Goal: Check status: Check status

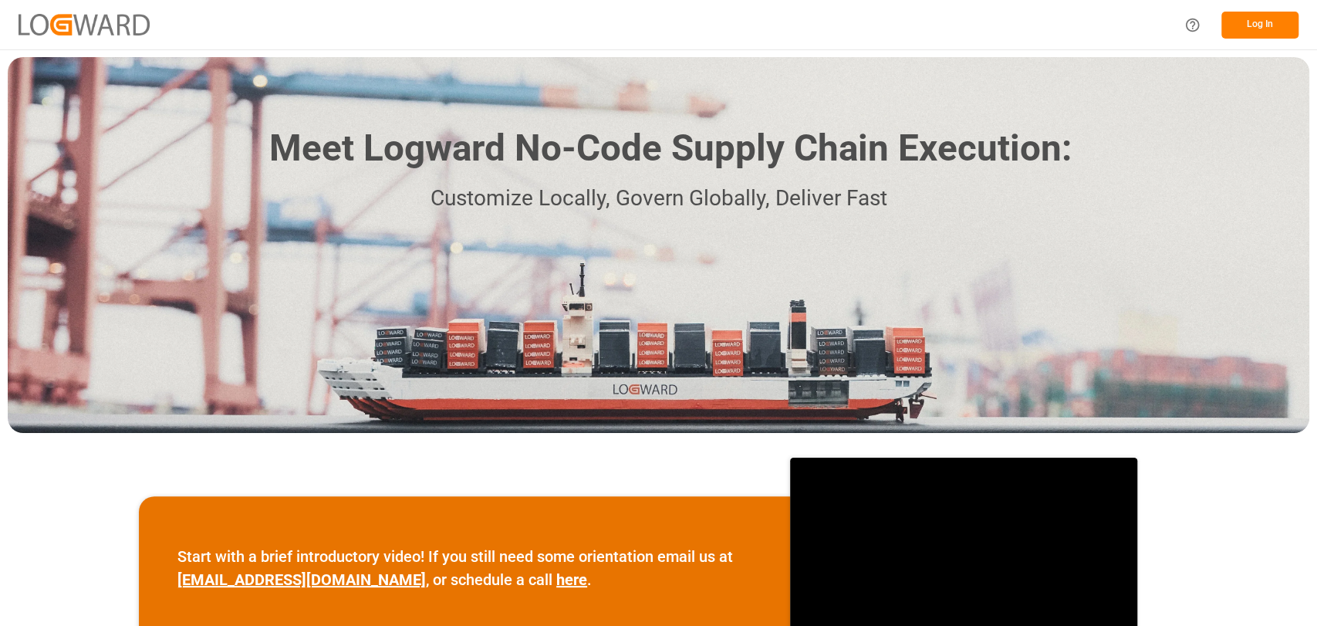
click at [1266, 23] on button "Log In" at bounding box center [1260, 25] width 77 height 27
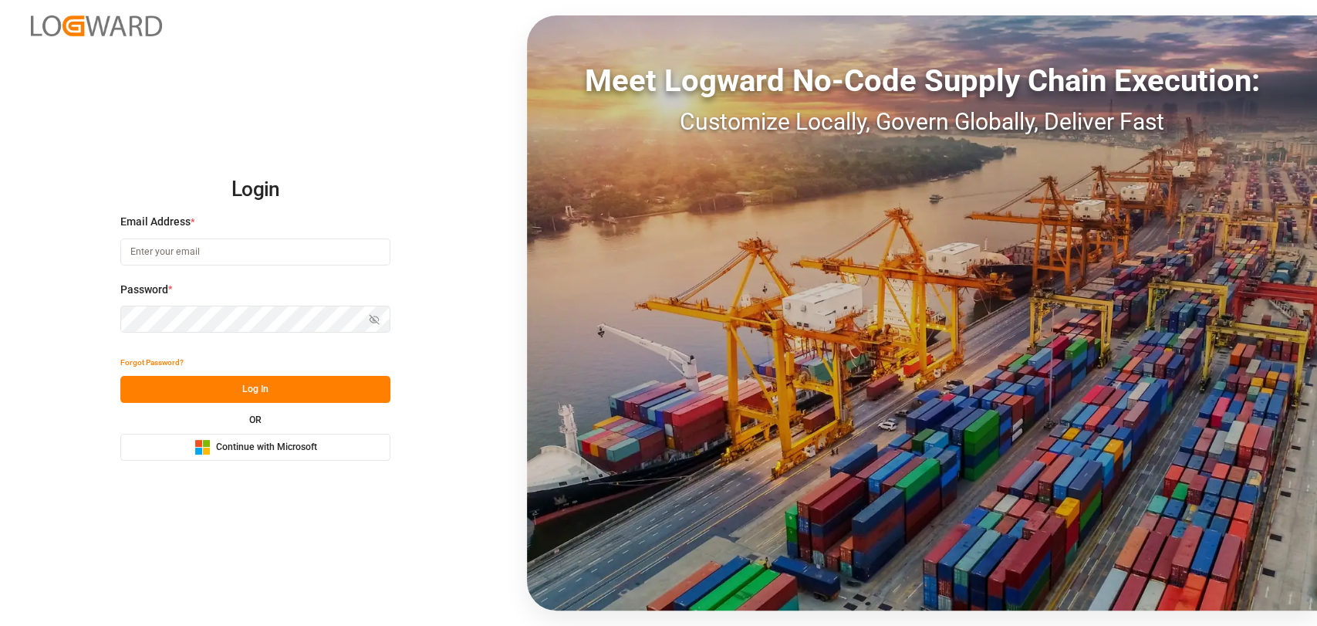
type input "[PERSON_NAME][EMAIL_ADDRESS][PERSON_NAME][DOMAIN_NAME]"
click at [287, 378] on button "Log In" at bounding box center [255, 389] width 270 height 27
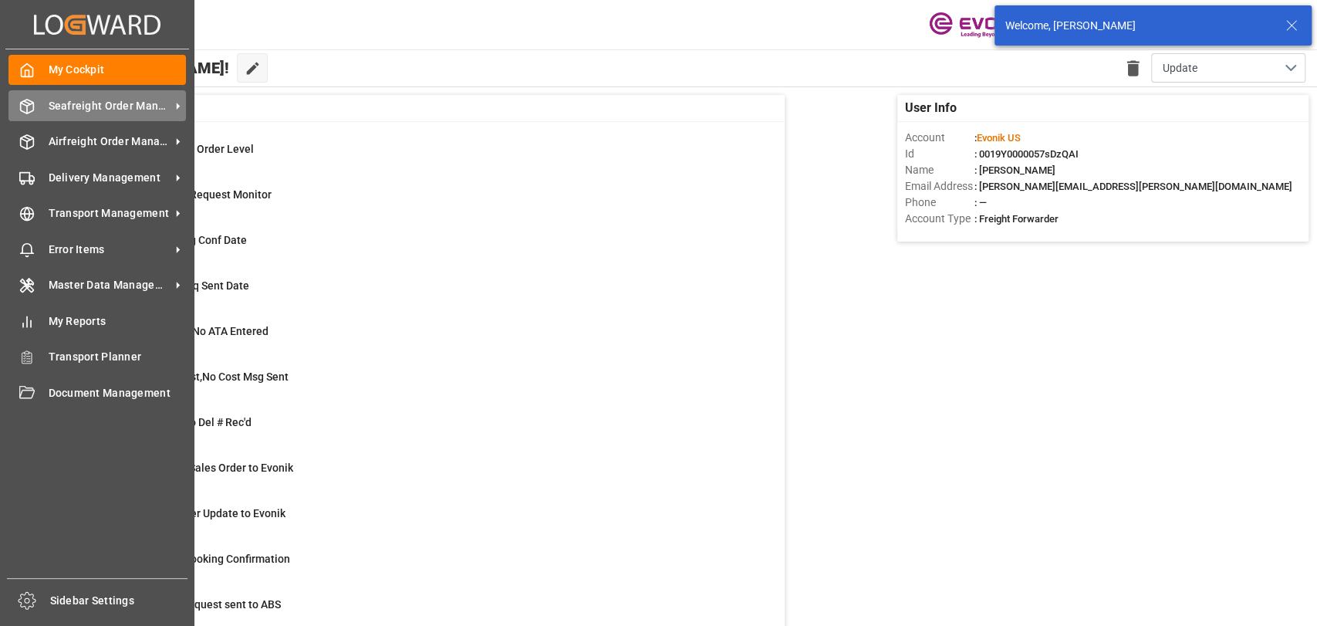
drag, startPoint x: 86, startPoint y: 112, endPoint x: 119, endPoint y: 112, distance: 32.4
click at [103, 111] on span "Seafreight Order Management" at bounding box center [110, 106] width 122 height 16
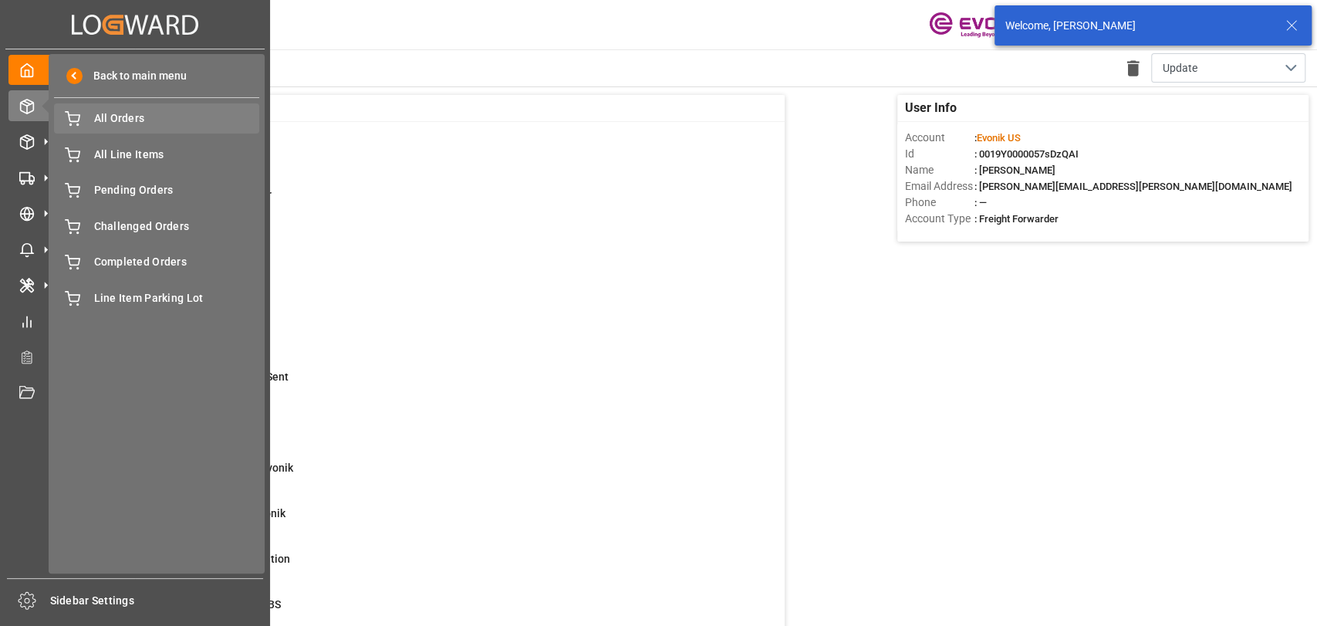
click at [206, 121] on span "All Orders" at bounding box center [177, 118] width 166 height 16
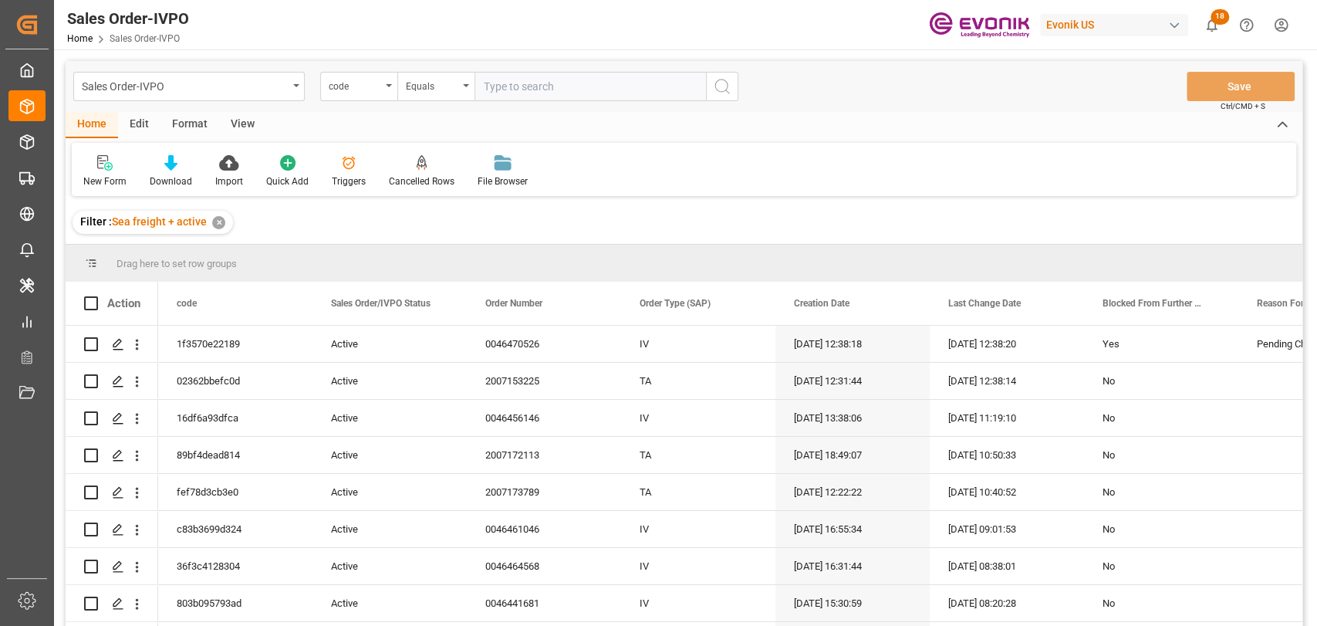
click at [386, 91] on div "code" at bounding box center [358, 86] width 77 height 29
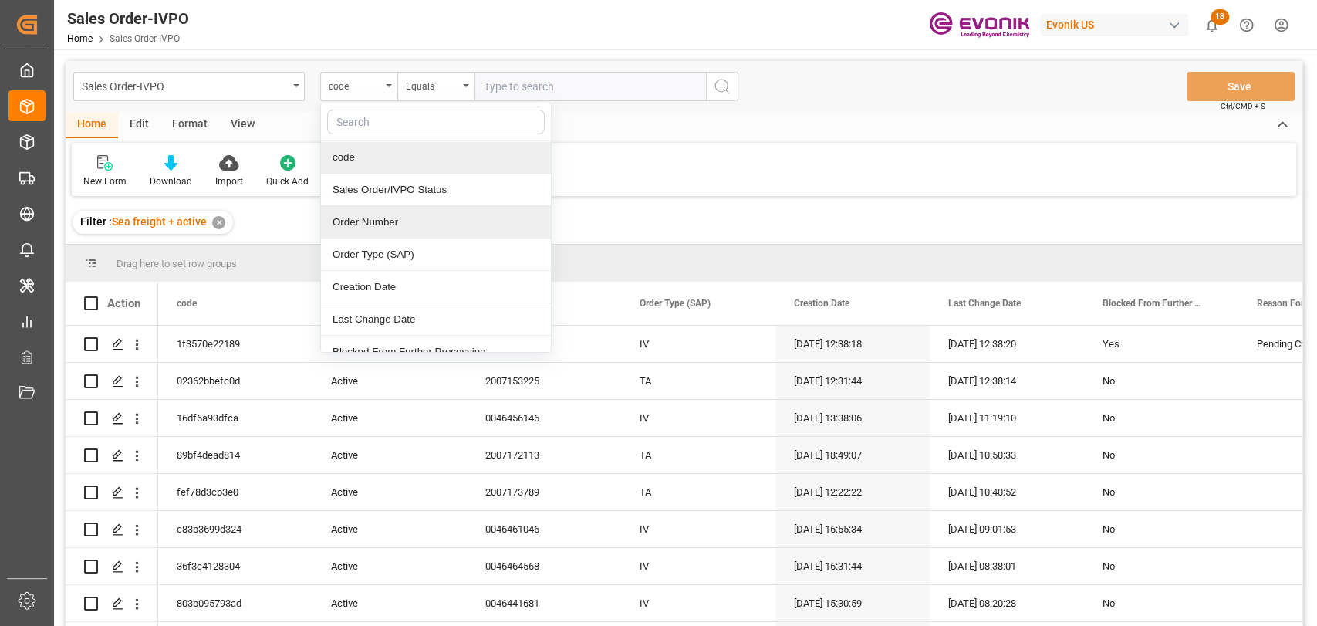
drag, startPoint x: 375, startPoint y: 213, endPoint x: 638, endPoint y: 51, distance: 309.0
click at [377, 213] on div "Order Number" at bounding box center [436, 222] width 230 height 32
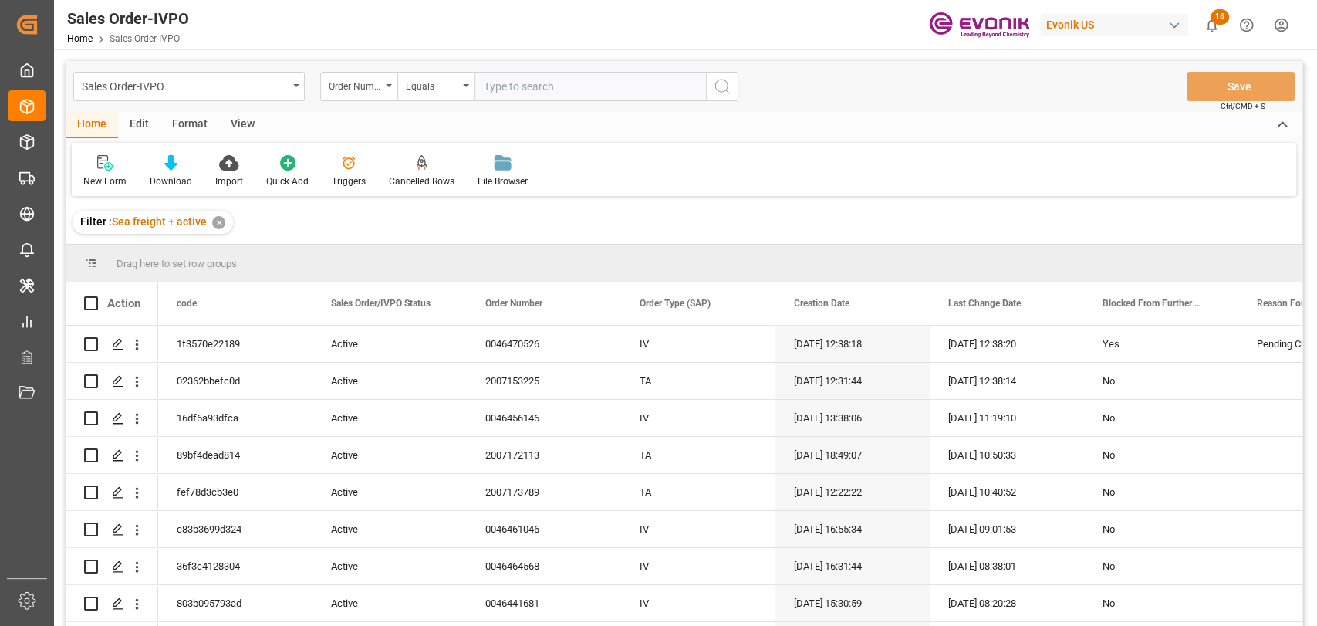
click at [574, 94] on input "text" at bounding box center [591, 86] width 232 height 29
paste input "46465543"
type input "0046465543"
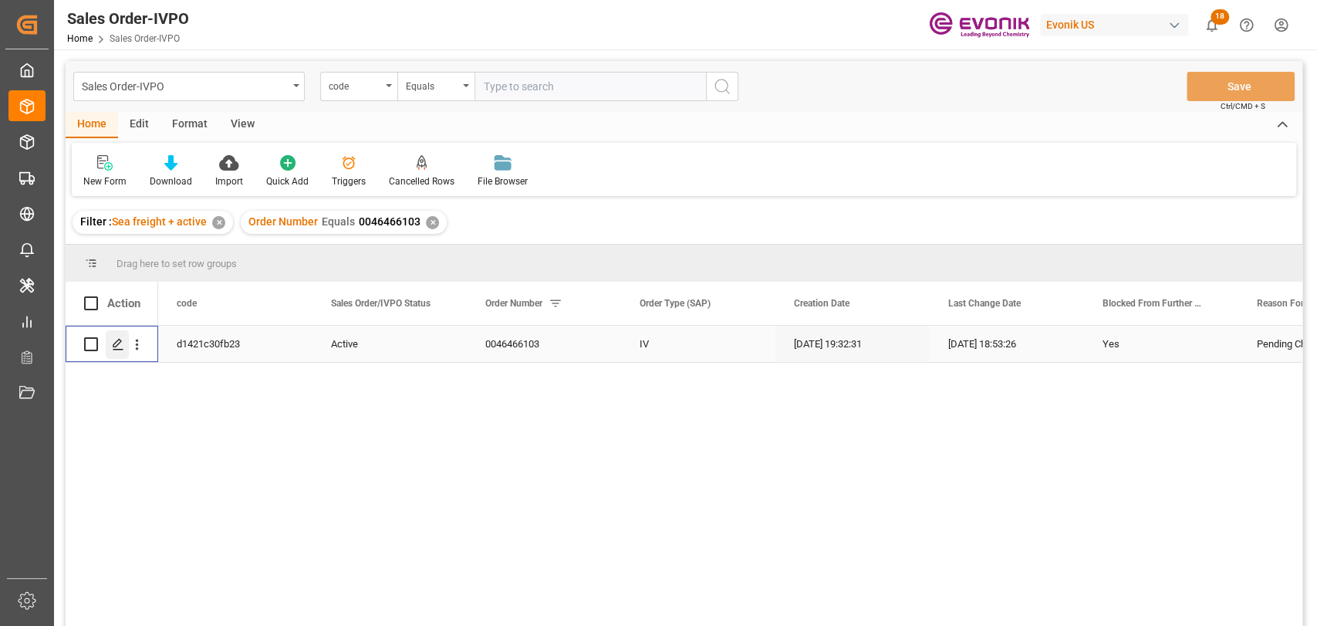
click at [122, 353] on div "Press SPACE to select this row." at bounding box center [117, 344] width 23 height 29
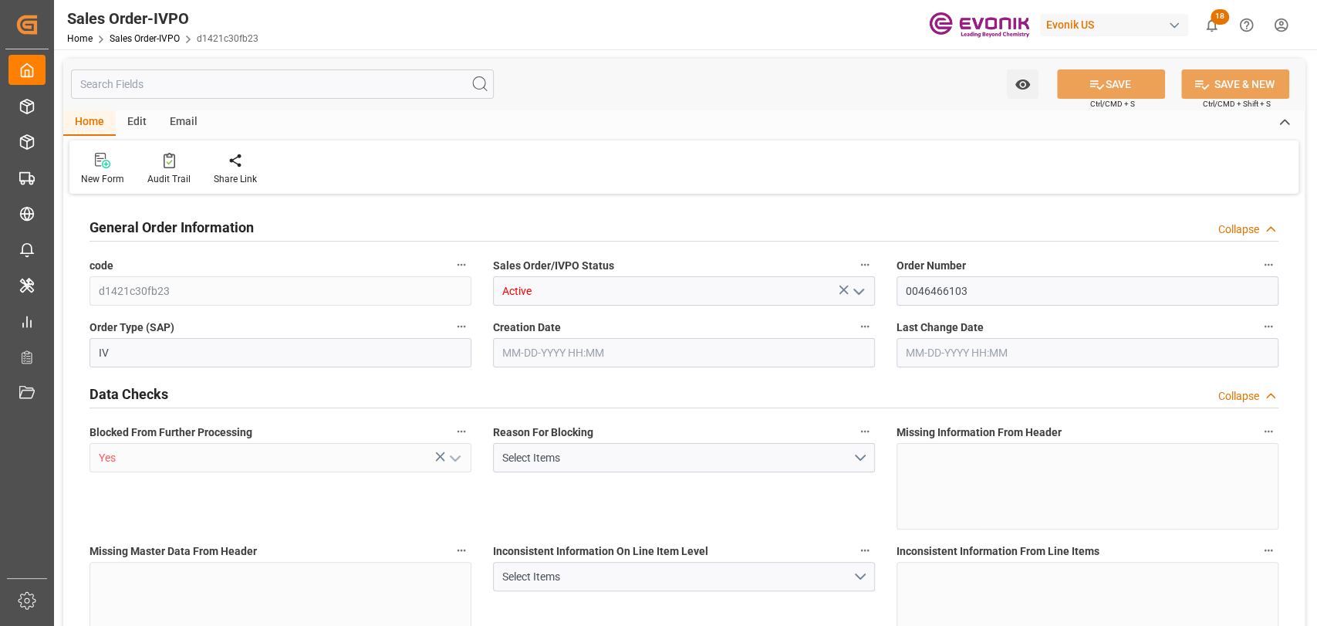
type input "DEHAM"
type input "0"
type input "1"
type input "1059"
type input "08-20-2025 19:32"
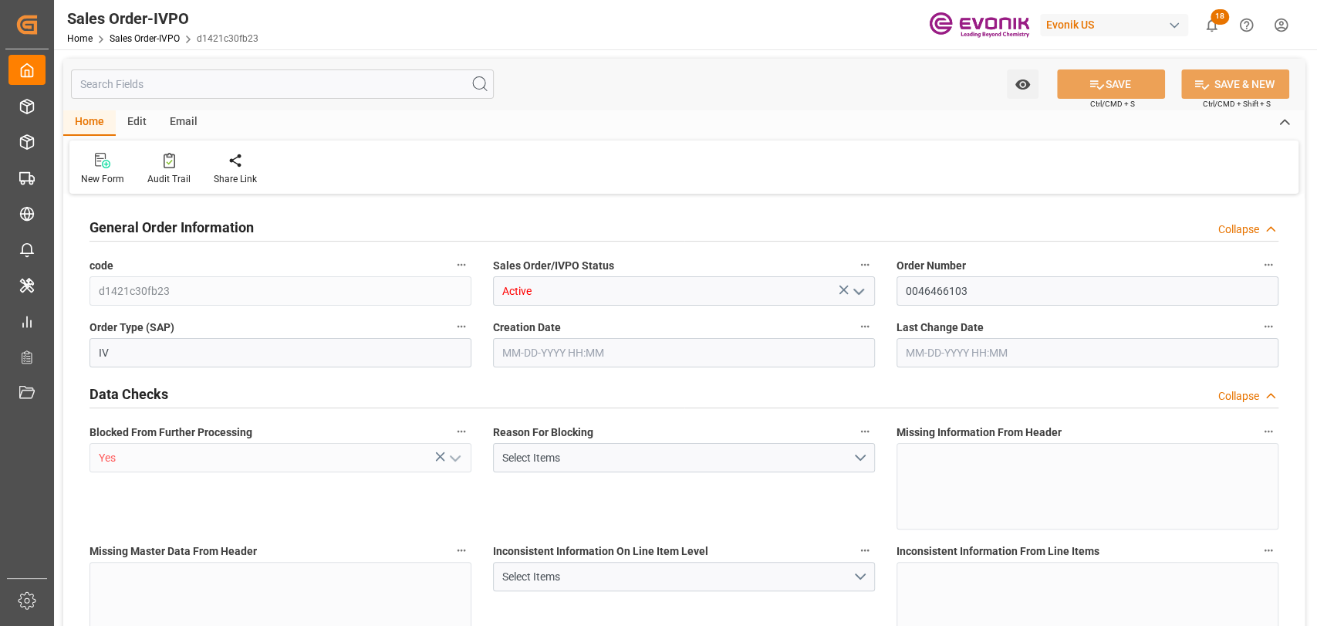
type input "08-21-2025 18:53"
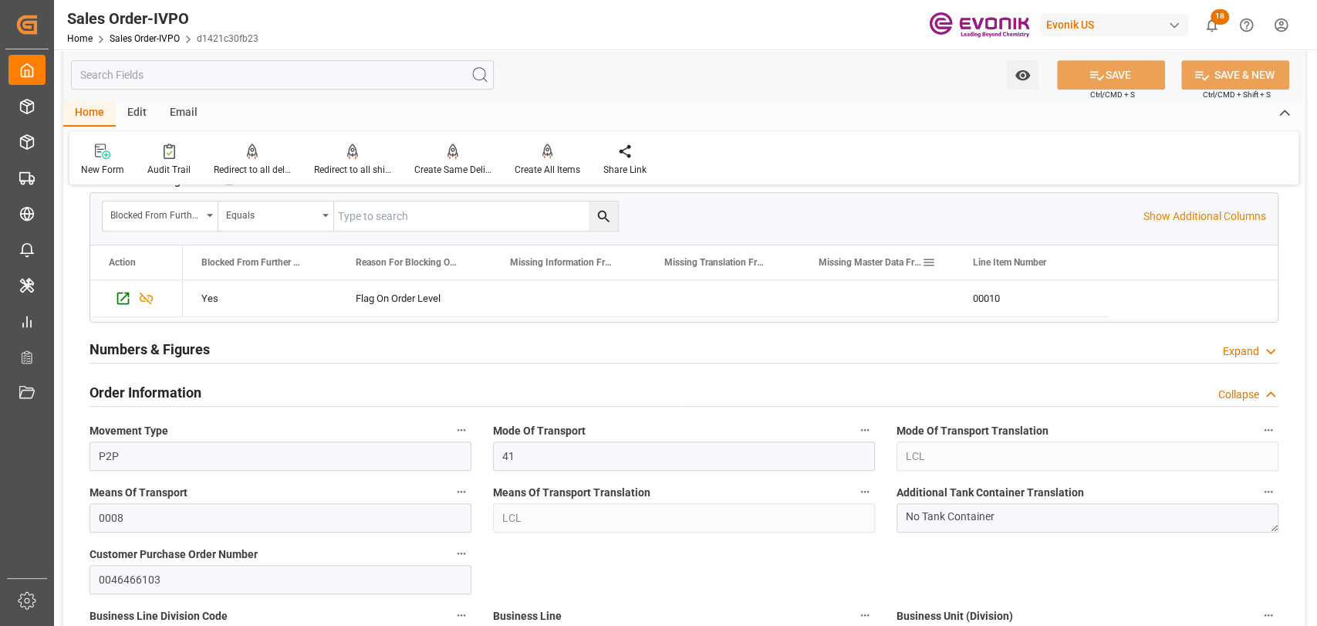
scroll to position [514, 0]
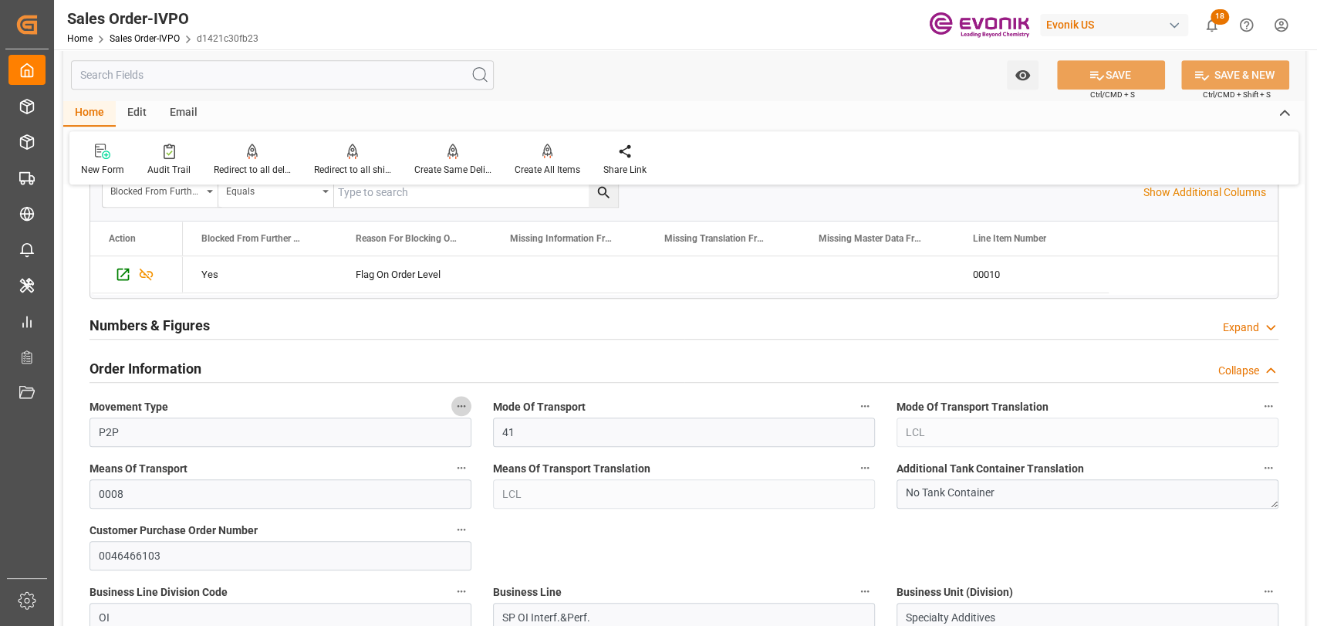
click at [462, 400] on icon "button" at bounding box center [461, 406] width 12 height 12
click at [462, 399] on li "Audits" at bounding box center [490, 404] width 79 height 25
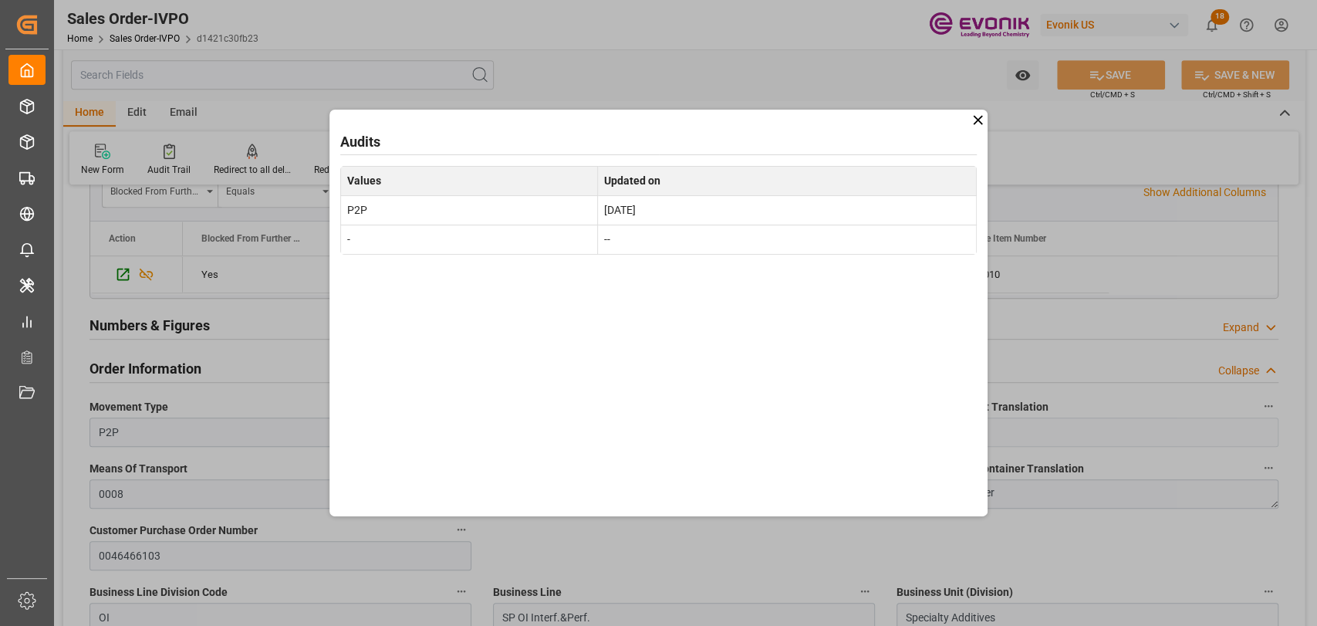
click at [972, 123] on icon at bounding box center [978, 120] width 16 height 16
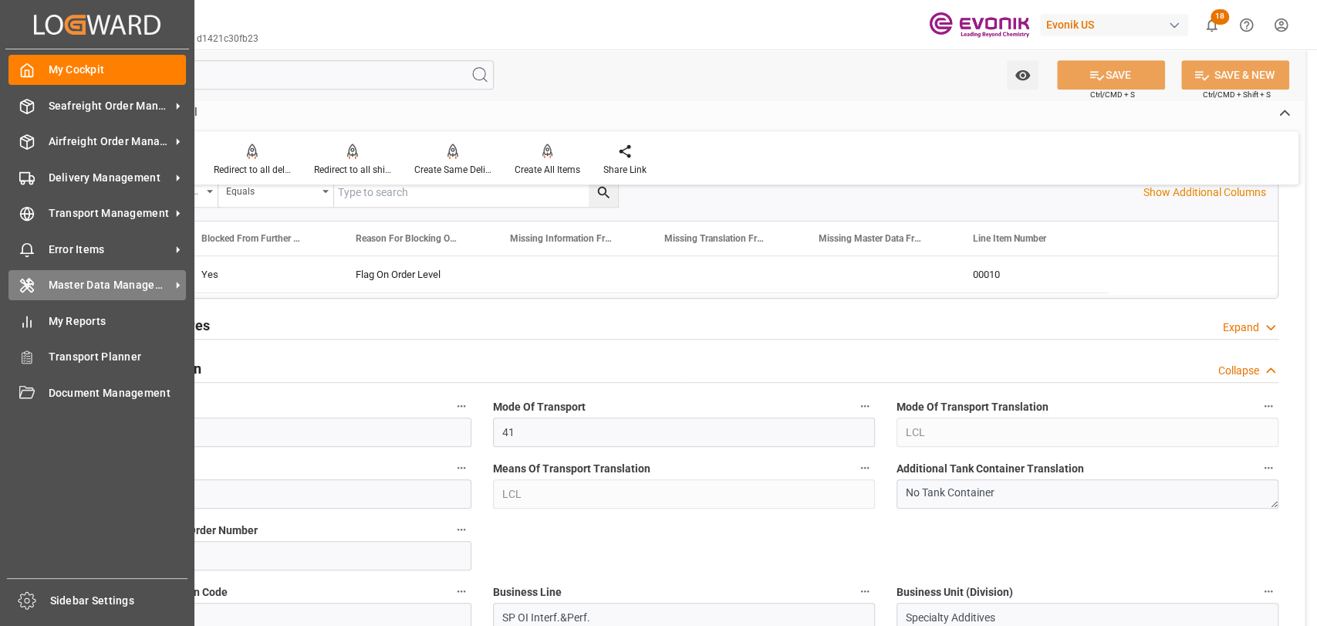
click at [85, 292] on span "Master Data Management" at bounding box center [110, 285] width 122 height 16
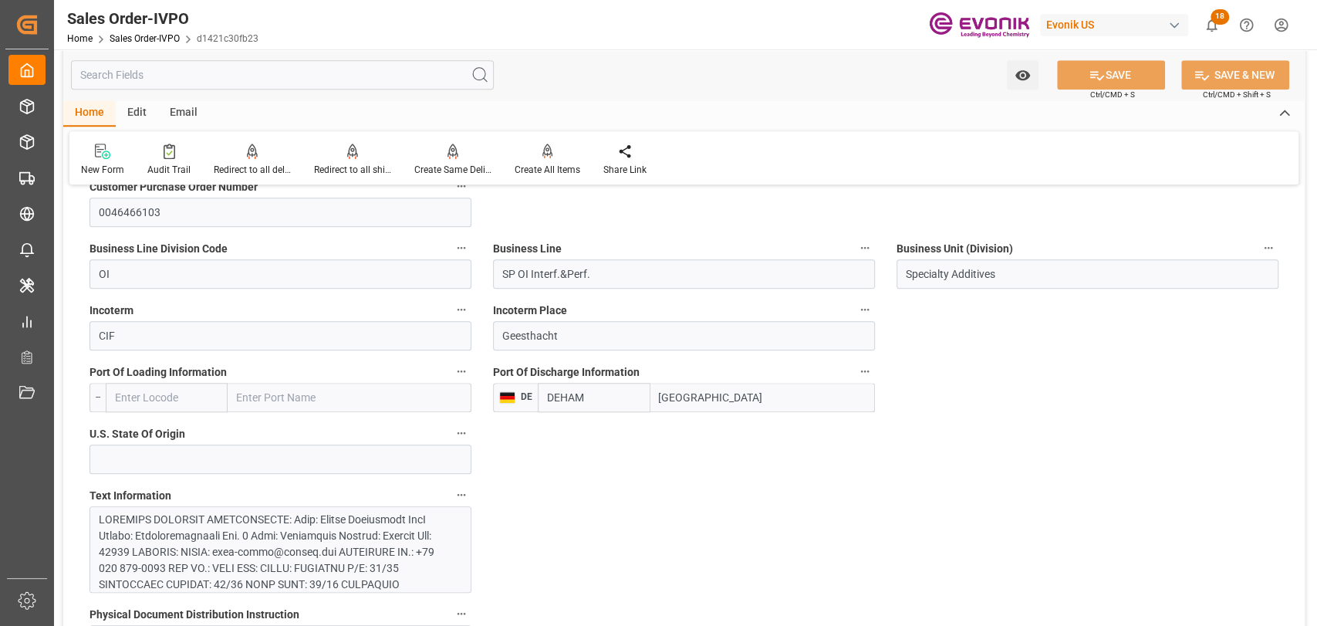
scroll to position [685, 0]
